Goal: Register for event/course

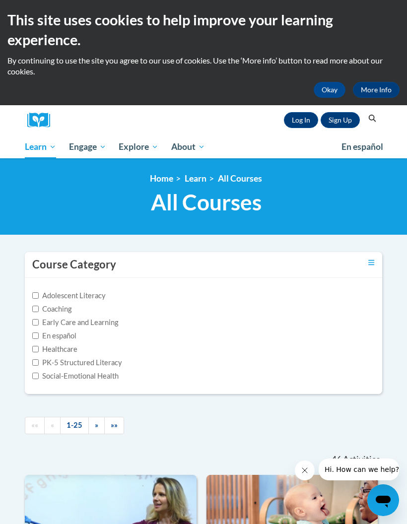
click at [329, 114] on link "Sign Up" at bounding box center [339, 120] width 39 height 16
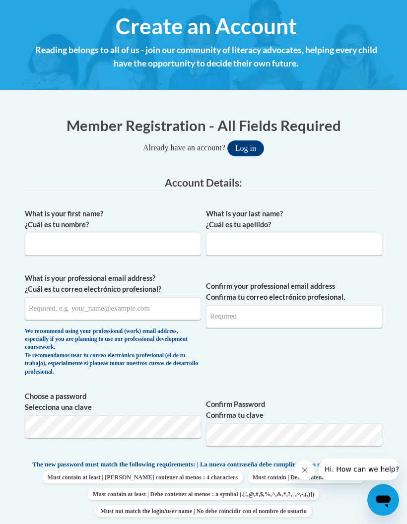
scroll to position [138, 0]
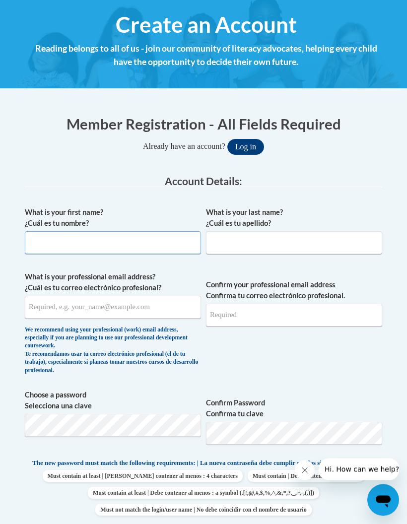
click at [70, 240] on input "What is your first name? ¿Cuál es tu nombre?" at bounding box center [113, 243] width 176 height 23
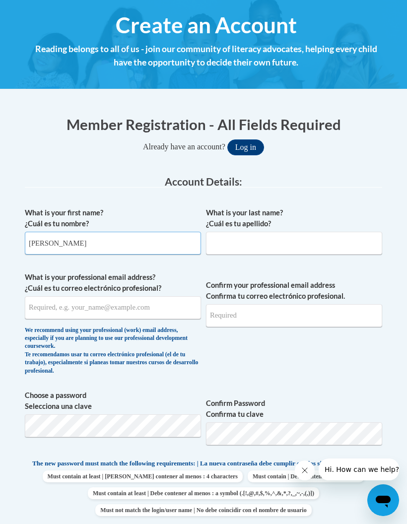
type input "Devona"
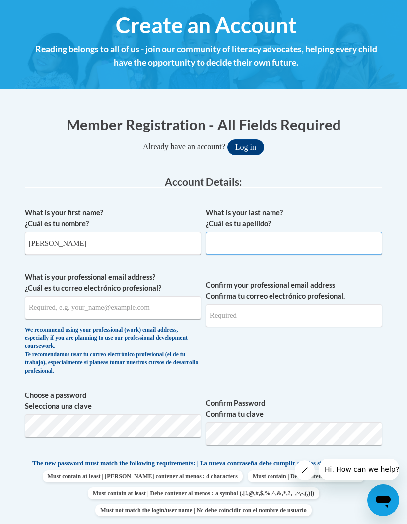
click at [236, 237] on input "What is your last name? ¿Cuál es tu apellido?" at bounding box center [294, 243] width 176 height 23
type input "Fahrbach"
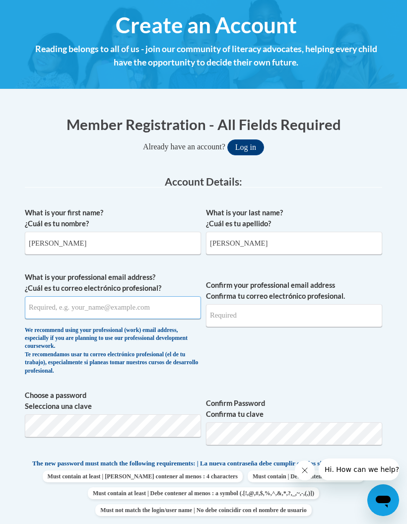
click at [148, 303] on input "What is your professional email address? ¿Cuál es tu correo electrónico profesi…" at bounding box center [113, 307] width 176 height 23
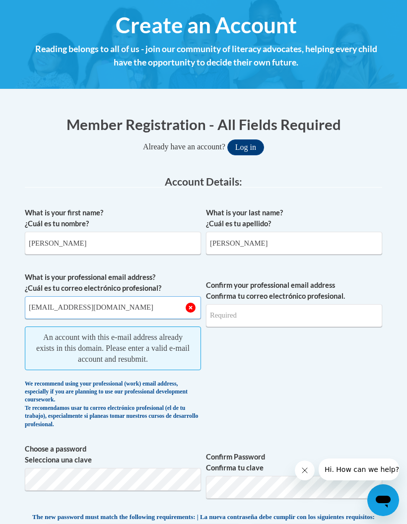
type input "sweetauntb@gmail.com"
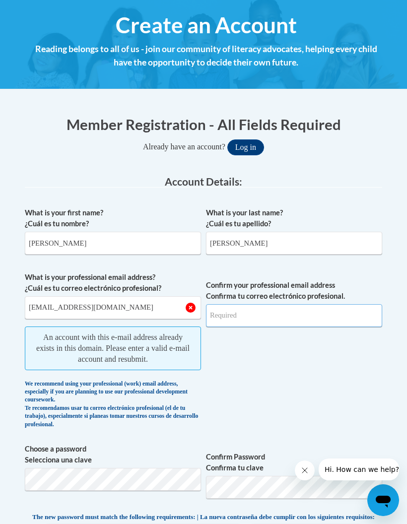
click at [284, 315] on input "Confirm your professional email address Confirma tu correo electrónico profesio…" at bounding box center [294, 315] width 176 height 23
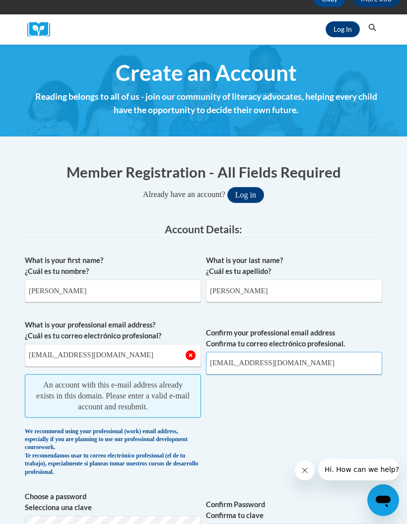
scroll to position [90, 0]
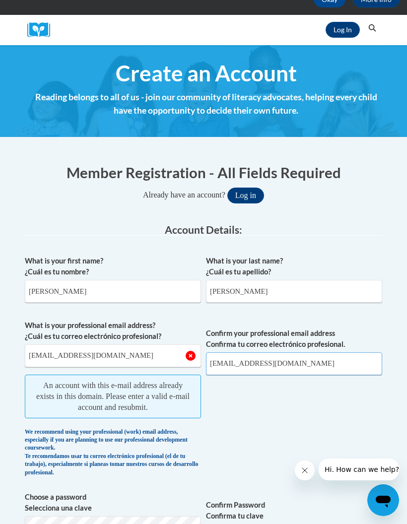
type input "sweetauntb@gmail.com"
click at [245, 195] on button "Log in" at bounding box center [245, 195] width 37 height 16
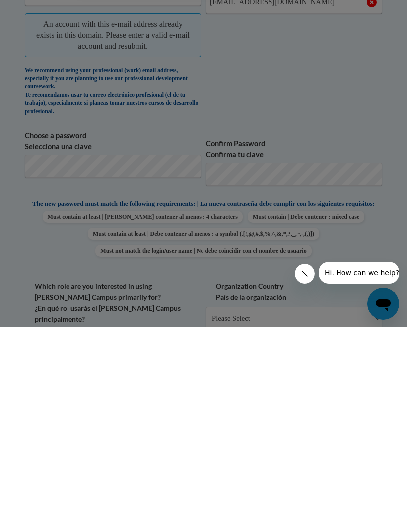
scroll to position [144, 0]
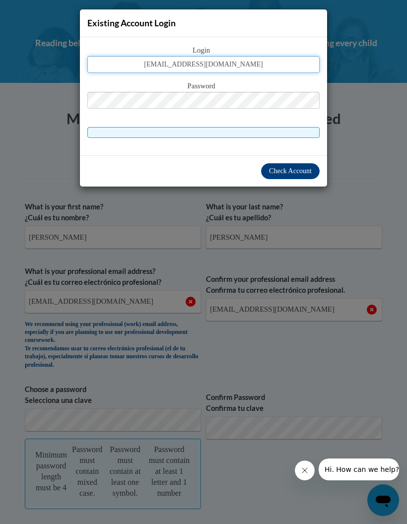
type input "[EMAIL_ADDRESS][DOMAIN_NAME]"
click at [287, 165] on button "Check Account" at bounding box center [290, 171] width 59 height 16
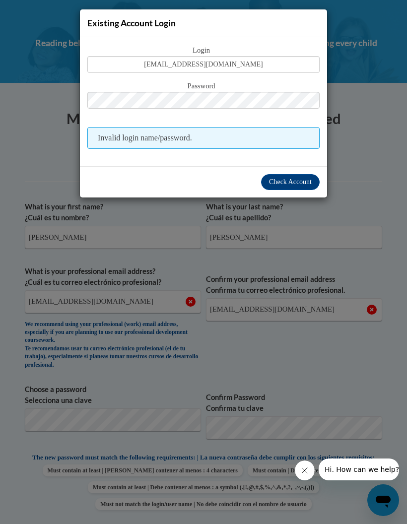
click at [290, 184] on span "Check Account" at bounding box center [290, 181] width 43 height 7
click at [293, 180] on span "Check Account" at bounding box center [290, 181] width 43 height 7
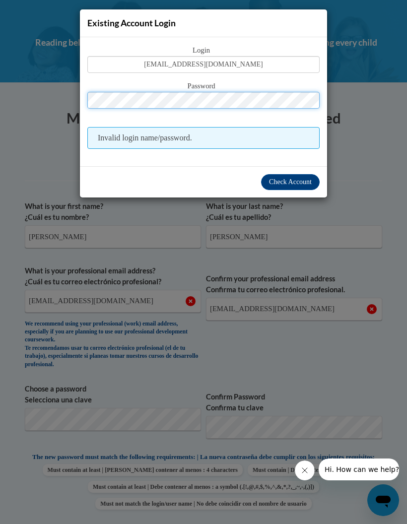
scroll to position [144, 0]
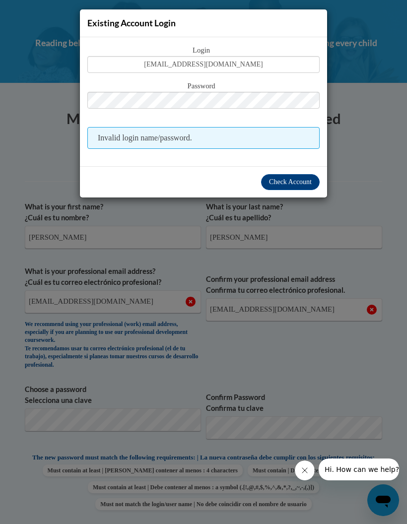
click at [290, 182] on span "Check Account" at bounding box center [290, 181] width 43 height 7
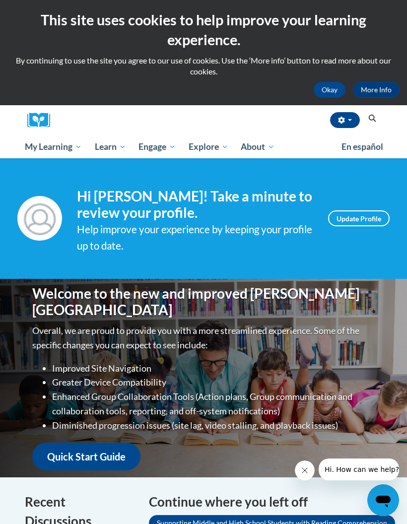
click at [271, 93] on div "Okay More Info" at bounding box center [203, 90] width 392 height 16
click at [324, 91] on button "Okay" at bounding box center [329, 90] width 32 height 16
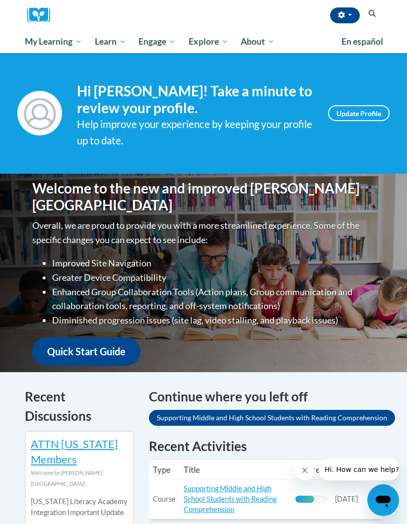
click at [369, 111] on link "Update Profile" at bounding box center [358, 113] width 61 height 16
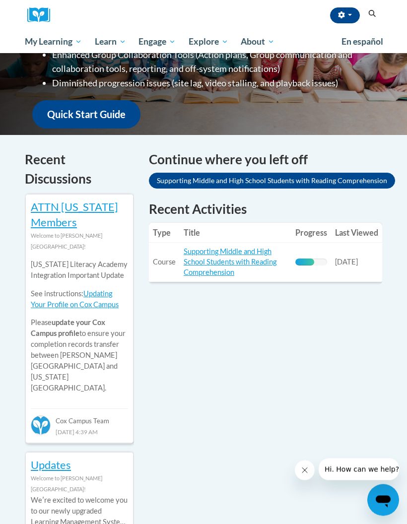
scroll to position [237, 0]
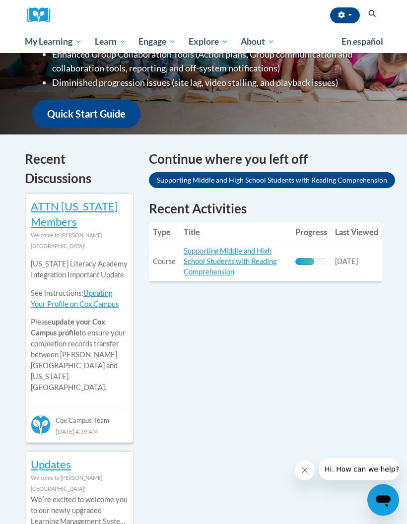
click at [240, 257] on link "Supporting Middle and High School Students with Reading Comprehension" at bounding box center [230, 261] width 93 height 29
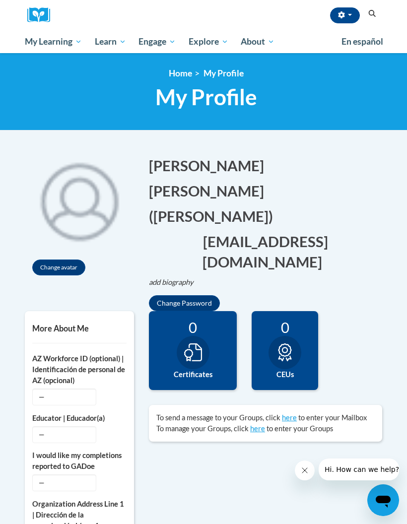
click at [0, 0] on span "My Course Progress" at bounding box center [0, 0] width 0 height 0
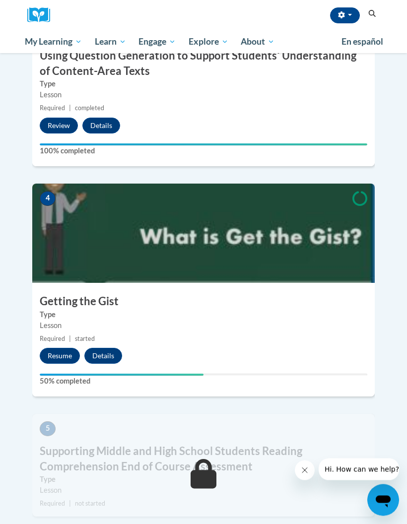
scroll to position [892, 0]
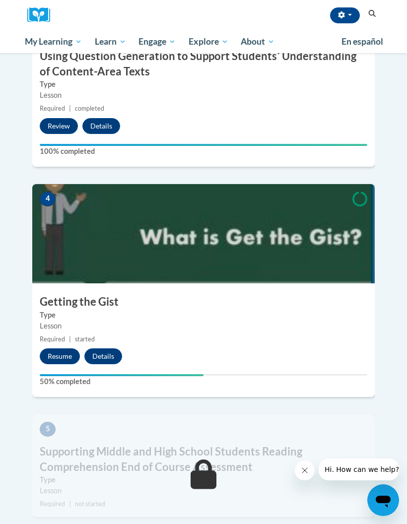
click at [62, 350] on button "Resume" at bounding box center [60, 356] width 40 height 16
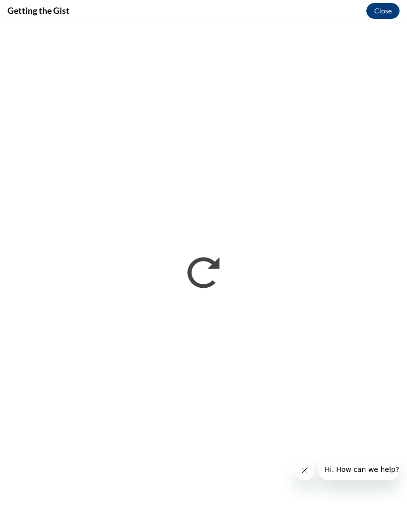
scroll to position [0, 0]
click at [382, 10] on button "Close" at bounding box center [382, 11] width 33 height 16
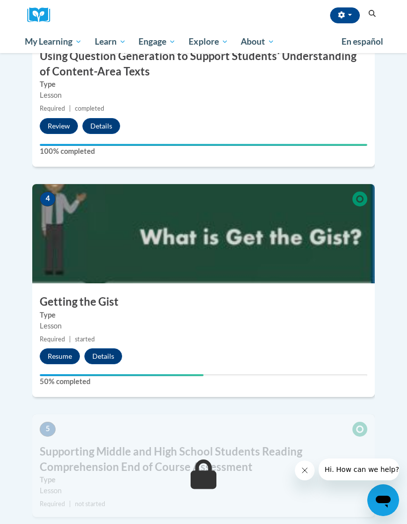
scroll to position [932, 0]
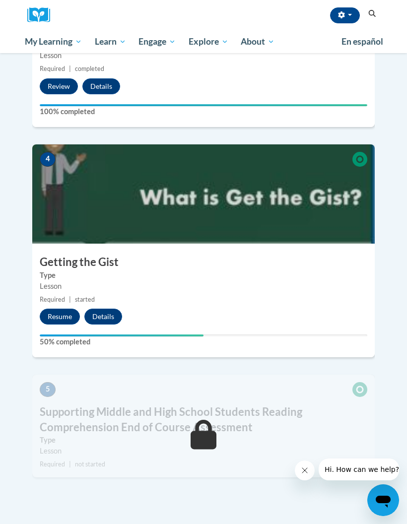
click at [60, 312] on button "Resume" at bounding box center [60, 316] width 40 height 16
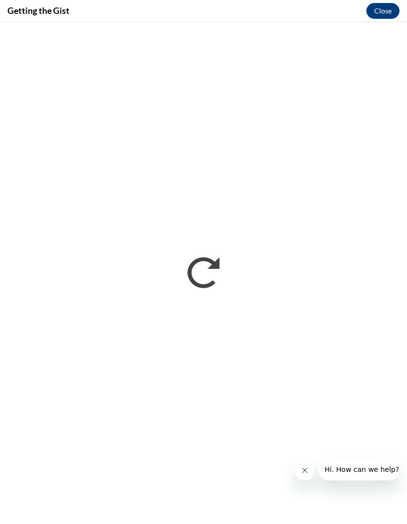
scroll to position [0, 0]
click at [304, 469] on icon "Close message from company" at bounding box center [305, 470] width 8 height 8
